Goal: Transaction & Acquisition: Book appointment/travel/reservation

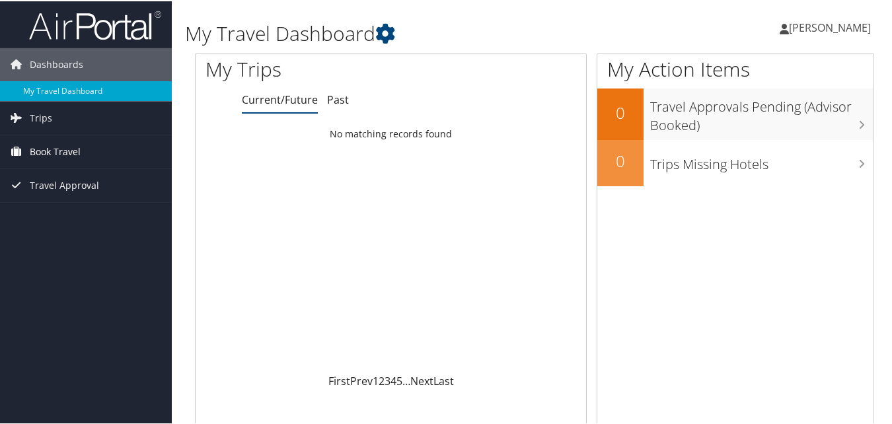
click at [60, 149] on span "Book Travel" at bounding box center [55, 150] width 51 height 33
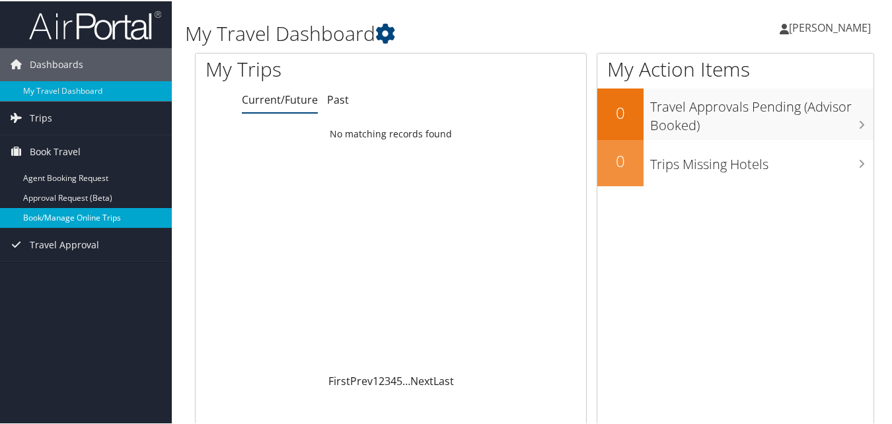
click at [96, 215] on link "Book/Manage Online Trips" at bounding box center [86, 217] width 172 height 20
